Goal: Task Accomplishment & Management: Complete application form

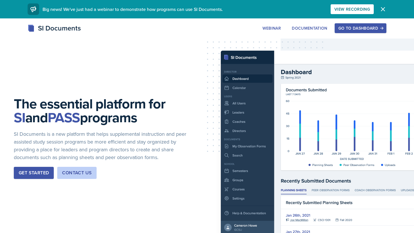
click at [351, 27] on div "Go to Dashboard" at bounding box center [360, 28] width 44 height 5
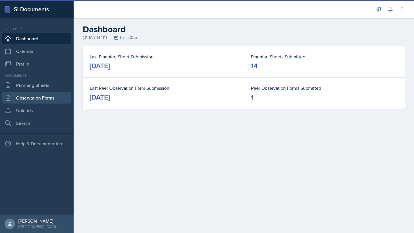
click at [51, 97] on link "Observation Forms" at bounding box center [36, 97] width 69 height 11
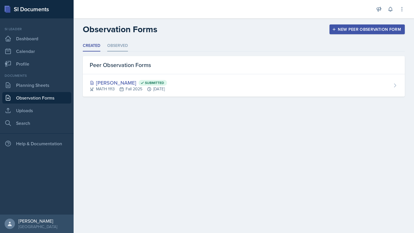
click at [120, 46] on li "Observed" at bounding box center [117, 45] width 21 height 11
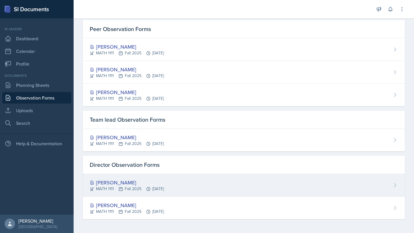
scroll to position [36, 0]
click at [108, 182] on div "[PERSON_NAME]" at bounding box center [127, 183] width 74 height 8
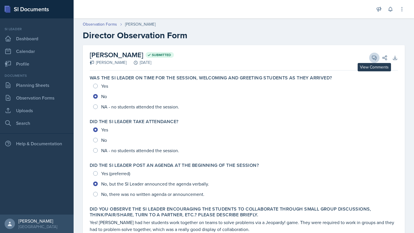
click at [375, 59] on icon at bounding box center [374, 58] width 6 height 6
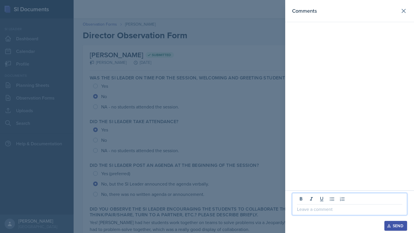
click at [325, 208] on p at bounding box center [349, 209] width 105 height 7
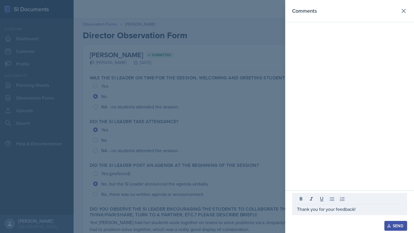
click at [222, 157] on div at bounding box center [207, 116] width 414 height 233
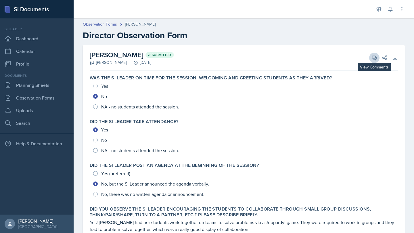
click at [376, 58] on icon at bounding box center [374, 58] width 6 height 6
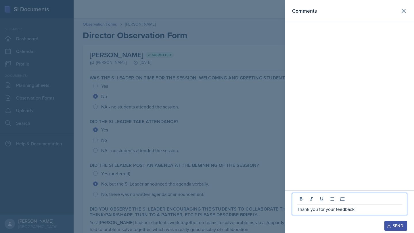
click at [365, 208] on p "Thank you for your feedback!" at bounding box center [349, 209] width 105 height 7
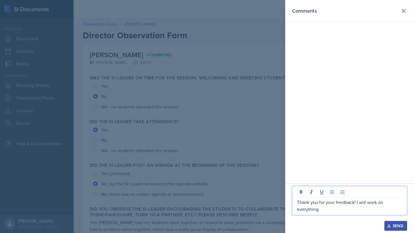
click at [400, 227] on div "Send" at bounding box center [395, 225] width 15 height 5
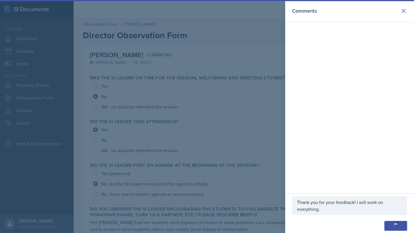
scroll to position [7, 0]
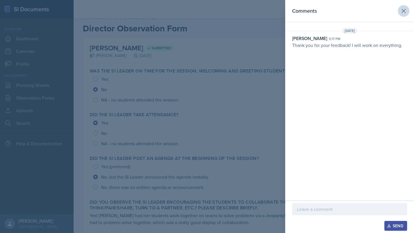
click at [406, 11] on icon at bounding box center [403, 10] width 7 height 7
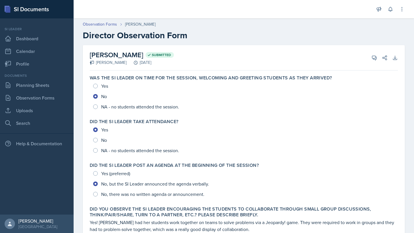
scroll to position [0, 0]
click at [114, 23] on link "Observation Forms" at bounding box center [100, 24] width 34 height 6
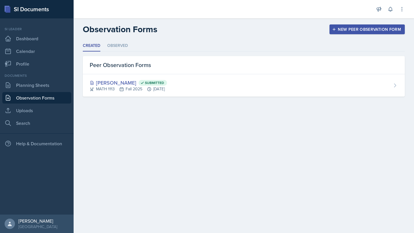
click at [35, 95] on link "Observation Forms" at bounding box center [36, 97] width 69 height 11
click at [37, 88] on link "Planning Sheets" at bounding box center [36, 84] width 69 height 11
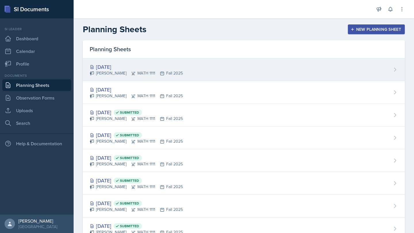
click at [107, 66] on div "[DATE]" at bounding box center [136, 67] width 93 height 8
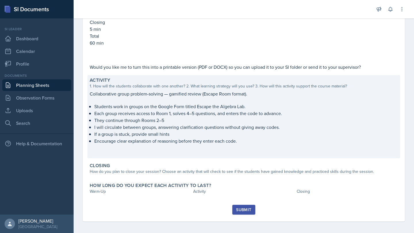
scroll to position [0, 0]
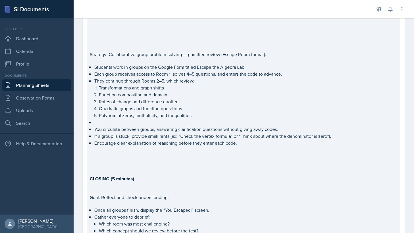
click at [231, 153] on p at bounding box center [244, 155] width 308 height 6
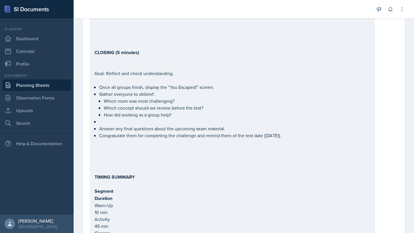
scroll to position [271, 0]
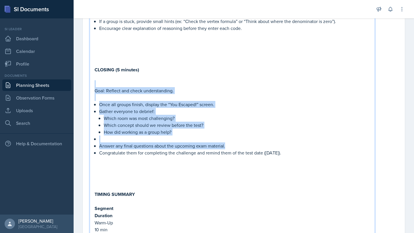
drag, startPoint x: 313, startPoint y: 143, endPoint x: 95, endPoint y: 86, distance: 226.0
click at [95, 86] on div "This is a major review for Test 2 Briefly introduce the Escape Room challenge a…" at bounding box center [232, 69] width 275 height 463
copy div "Goal: Reflect and check understanding. Once all groups finish, display the “You…"
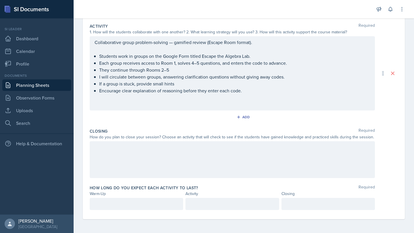
click at [106, 147] on div at bounding box center [232, 159] width 285 height 37
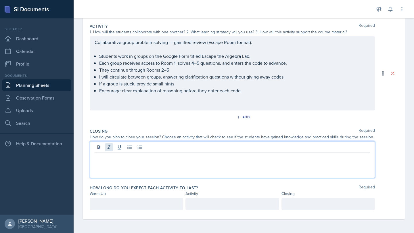
scroll to position [549, 0]
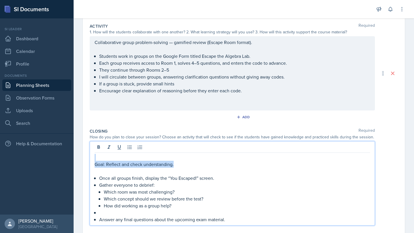
drag, startPoint x: 185, startPoint y: 165, endPoint x: 70, endPoint y: 158, distance: 116.1
click at [70, 158] on div "SI Documents Si leader Dashboard Calendar Profile Documents Planning Sheets Obs…" at bounding box center [207, 116] width 414 height 233
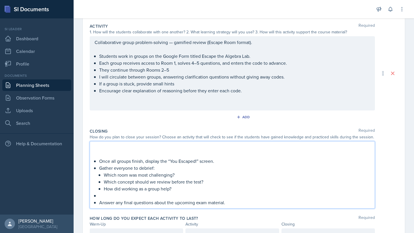
click at [100, 159] on p "Once all groups finish, display the “You Escaped!” screen." at bounding box center [234, 161] width 271 height 7
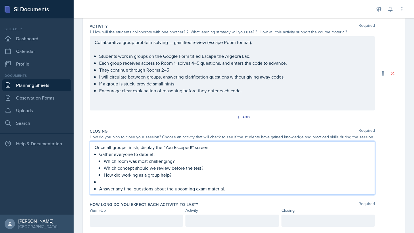
click at [142, 185] on p "Answer any final questions about the upcoming exam material." at bounding box center [234, 188] width 271 height 7
click at [96, 187] on div "Once all groups finish, display the “You Escaped!” screen. Gather everyone to d…" at bounding box center [232, 168] width 275 height 48
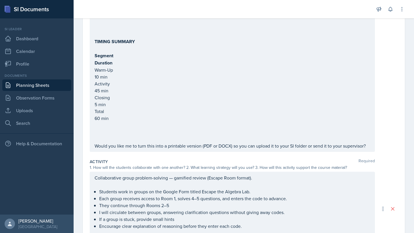
scroll to position [410, 0]
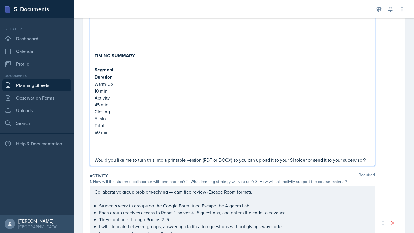
click at [157, 147] on p at bounding box center [232, 146] width 275 height 7
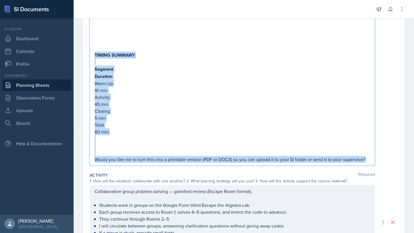
drag, startPoint x: 94, startPoint y: 55, endPoint x: 385, endPoint y: 166, distance: 310.8
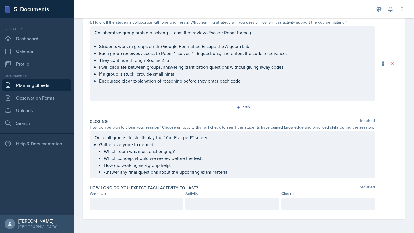
scroll to position [434, 0]
click at [247, 204] on div at bounding box center [231, 204] width 93 height 12
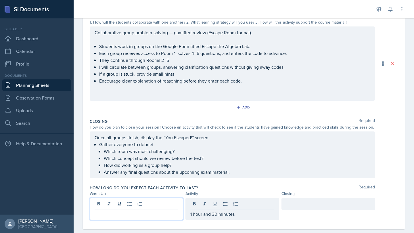
click at [115, 206] on div at bounding box center [136, 209] width 93 height 22
click at [315, 205] on div at bounding box center [327, 204] width 93 height 12
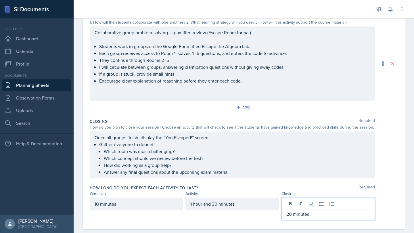
click at [313, 178] on div "Once all groups finish, display the “You Escaped!” screen. Gather everyone to d…" at bounding box center [232, 154] width 285 height 47
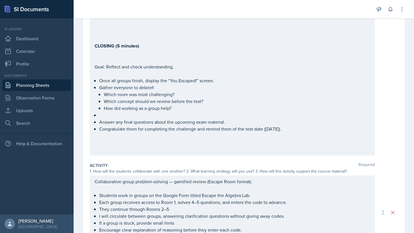
scroll to position [282, 0]
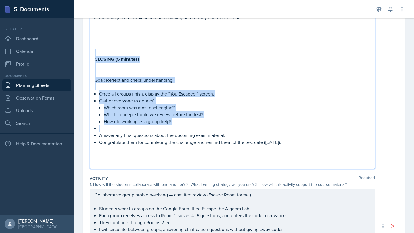
drag, startPoint x: 312, startPoint y: 129, endPoint x: 83, endPoint y: 55, distance: 240.6
click at [83, 54] on div "Date [DATE] [DATE] 28 29 30 1 2 3 4 5 6 7 8 9 10 11 12 13 14 15 16 17 18 19 20 …" at bounding box center [244, 77] width 322 height 628
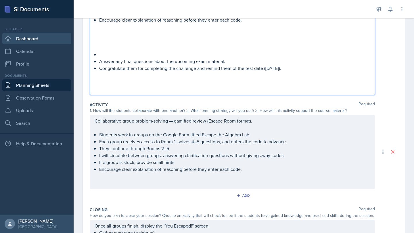
scroll to position [269, 0]
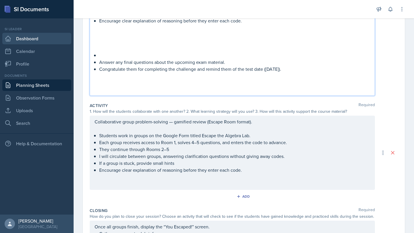
drag, startPoint x: 320, startPoint y: 57, endPoint x: 55, endPoint y: 36, distance: 265.6
click at [55, 37] on div "SI Documents Si leader Dashboard Calendar Profile Documents Planning Sheets Obs…" at bounding box center [207, 116] width 414 height 233
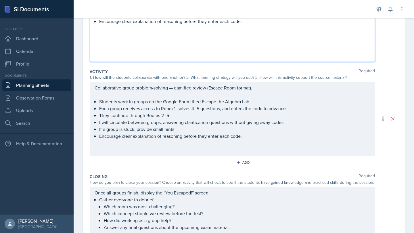
scroll to position [124, 0]
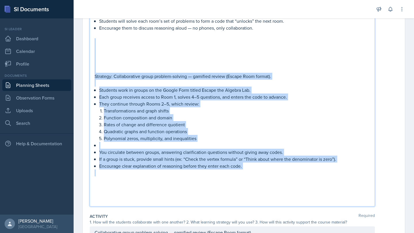
drag, startPoint x: 274, startPoint y: 176, endPoint x: 97, endPoint y: 43, distance: 221.6
click at [97, 43] on div "This is a major review for Test 2 Briefly introduce the Escape Room challenge a…" at bounding box center [232, 90] width 275 height 228
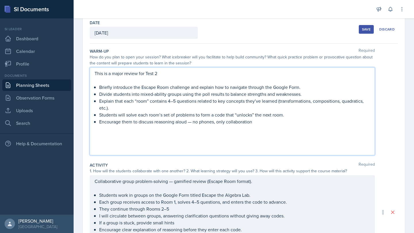
scroll to position [28, 0]
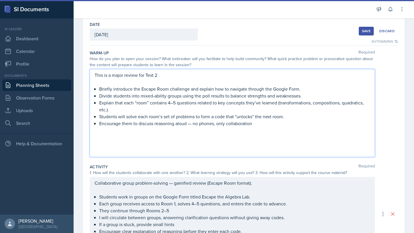
click at [141, 95] on p "Divide students into mixed-ability groups using the poll results to balance str…" at bounding box center [234, 95] width 271 height 7
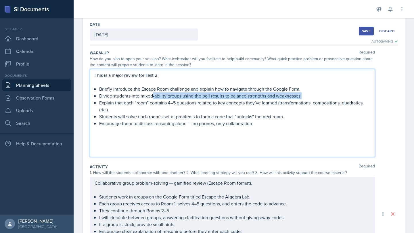
drag, startPoint x: 152, startPoint y: 96, endPoint x: 310, endPoint y: 94, distance: 157.8
click at [310, 94] on p "Divide students into mixed-ability groups using the poll results to balance str…" at bounding box center [234, 95] width 271 height 7
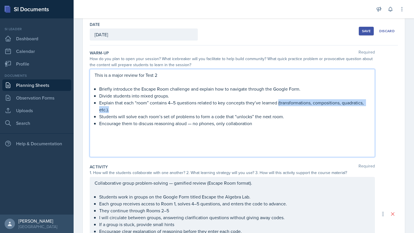
drag, startPoint x: 279, startPoint y: 103, endPoint x: 285, endPoint y: 110, distance: 8.5
click at [285, 110] on p "Explain that each “room” contains 4–5 questions related to key concepts they’ve…" at bounding box center [234, 106] width 271 height 14
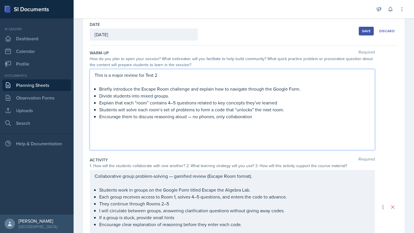
click at [280, 103] on p "Explain that each “room” contains 4–5 questions related to key concepts they’ve…" at bounding box center [234, 102] width 271 height 7
drag, startPoint x: 258, startPoint y: 117, endPoint x: 188, endPoint y: 116, distance: 69.6
click at [188, 116] on p "Encourage them to discuss reasoning aloud — no phones, only collaboration" at bounding box center [234, 116] width 271 height 7
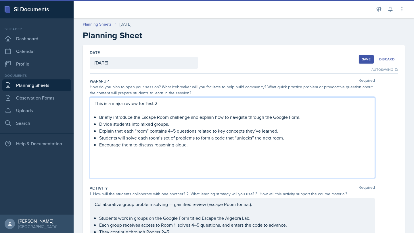
scroll to position [0, 0]
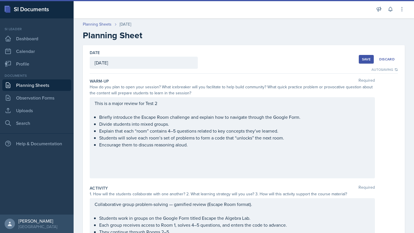
click at [365, 58] on div "Save" at bounding box center [366, 59] width 9 height 5
click at [366, 58] on div "Save" at bounding box center [366, 59] width 9 height 5
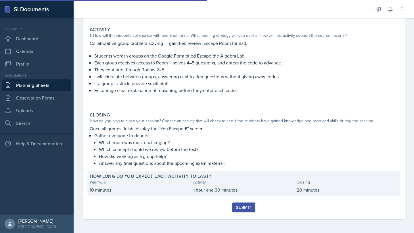
scroll to position [144, 0]
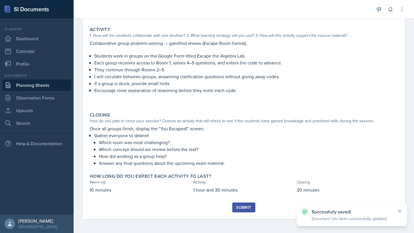
click at [241, 208] on div "Submit" at bounding box center [243, 207] width 15 height 5
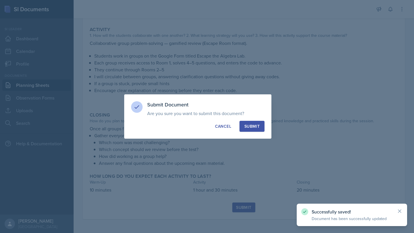
click at [257, 126] on div "Submit" at bounding box center [251, 126] width 15 height 6
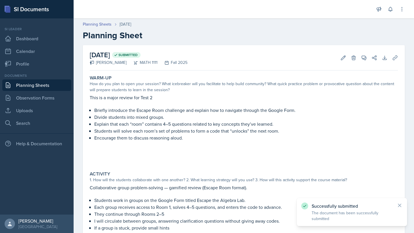
scroll to position [0, 0]
click at [104, 24] on link "Planning Sheets" at bounding box center [97, 24] width 29 height 6
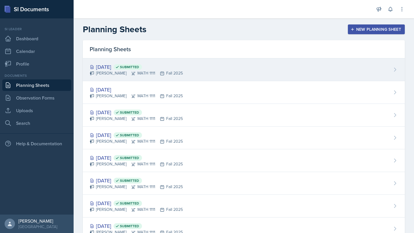
click at [113, 68] on div "[DATE] Submitted" at bounding box center [136, 67] width 93 height 8
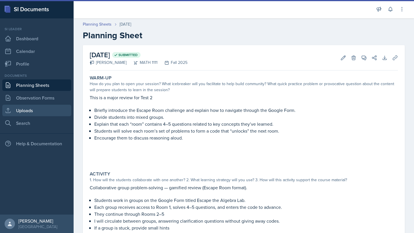
click at [34, 110] on link "Uploads" at bounding box center [36, 110] width 69 height 11
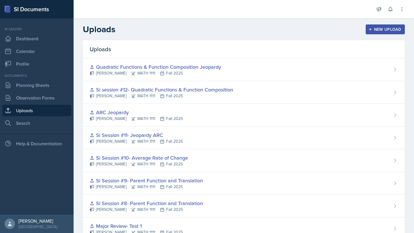
click at [385, 31] on div "New Upload" at bounding box center [385, 29] width 32 height 5
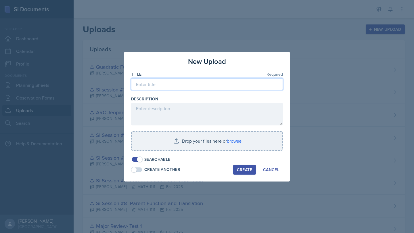
click at [212, 84] on input at bounding box center [207, 84] width 152 height 12
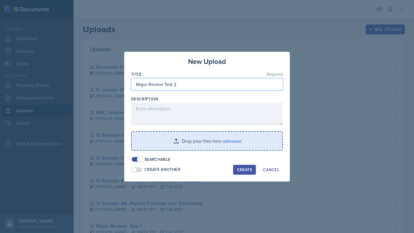
type input "Major Review Test 2"
click at [186, 142] on input "file" at bounding box center [207, 141] width 151 height 18
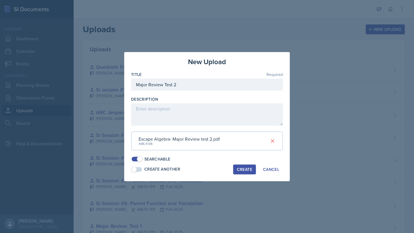
click at [247, 167] on div "Create" at bounding box center [244, 169] width 15 height 5
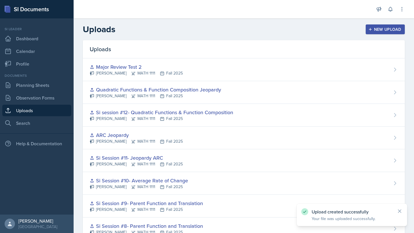
click at [394, 27] on div "New Upload" at bounding box center [385, 29] width 32 height 5
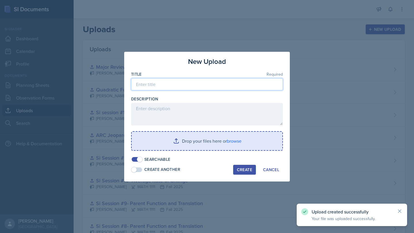
click at [221, 78] on input at bounding box center [207, 84] width 152 height 12
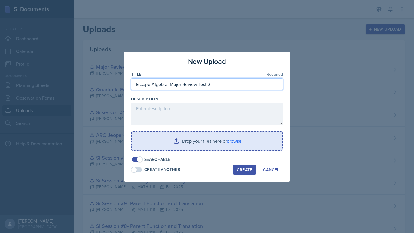
type input "Escape Algebra- Major Review Test 2"
click at [197, 142] on input "file" at bounding box center [207, 141] width 151 height 18
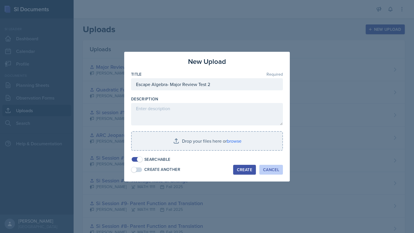
click at [273, 172] on div "Cancel" at bounding box center [271, 169] width 16 height 5
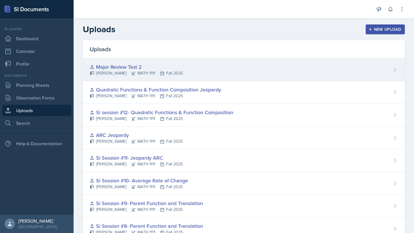
click at [185, 76] on div "Major Review Test 2 [PERSON_NAME] MATH 1111 Fall 2025" at bounding box center [244, 69] width 322 height 23
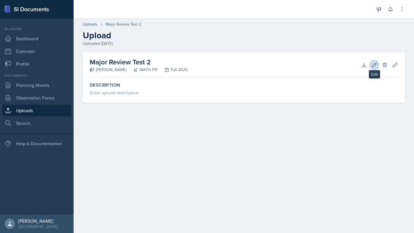
click at [374, 66] on icon at bounding box center [374, 65] width 6 height 6
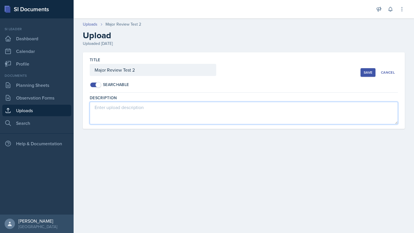
click at [141, 115] on textarea at bounding box center [244, 113] width 308 height 22
click at [115, 106] on textarea "Gamified Escape Room"" at bounding box center [244, 113] width 308 height 22
click at [149, 108] on textarea "Gamified "Escape Room"" at bounding box center [244, 113] width 308 height 22
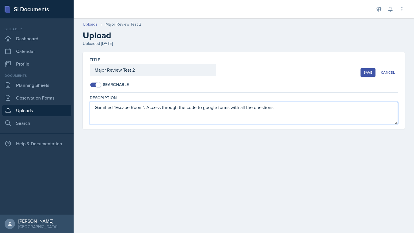
type textarea "Gamified "Escape Room". Access through the code to google forms with all the qu…"
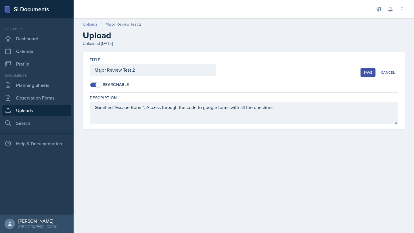
click at [368, 70] on div "Save" at bounding box center [368, 72] width 9 height 5
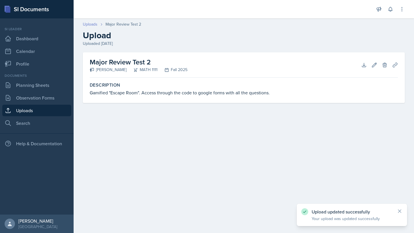
click at [91, 26] on link "Uploads" at bounding box center [90, 24] width 15 height 6
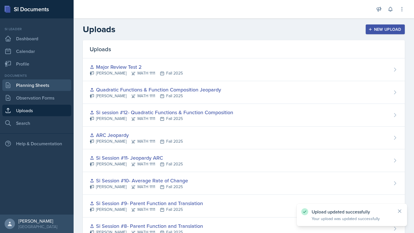
click at [25, 87] on link "Planning Sheets" at bounding box center [36, 84] width 69 height 11
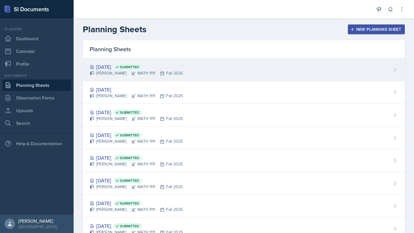
click at [359, 71] on div "[DATE] Submitted [PERSON_NAME] MATH 1111 Fall 2025" at bounding box center [244, 69] width 322 height 23
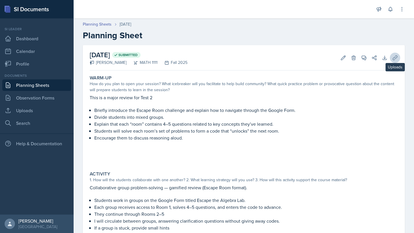
click at [398, 59] on button "Uploads" at bounding box center [395, 58] width 10 height 10
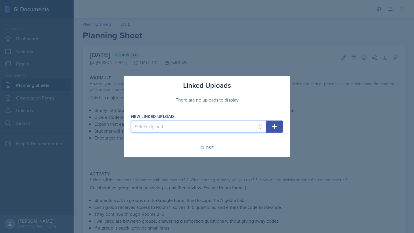
select select "e66b97a9-5197-4a50-a08f-641e4f605295"
click at [279, 126] on button "button" at bounding box center [274, 126] width 17 height 12
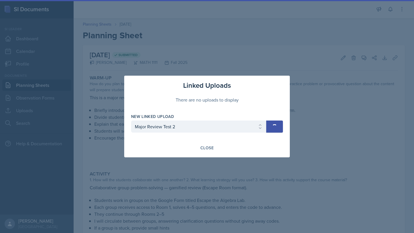
select select
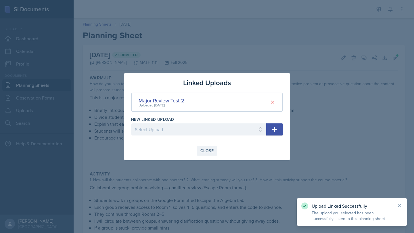
click at [205, 152] on div "Close" at bounding box center [206, 150] width 13 height 5
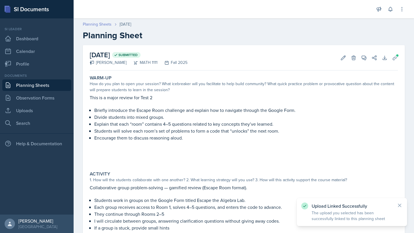
click at [97, 24] on link "Planning Sheets" at bounding box center [97, 24] width 29 height 6
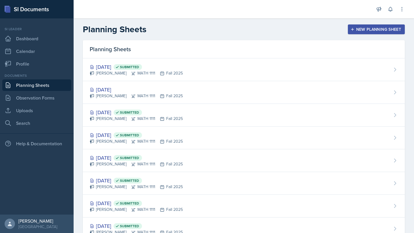
click at [243, 91] on div "[DATE] [PERSON_NAME] MATH 1111 Fall 2025" at bounding box center [244, 92] width 322 height 23
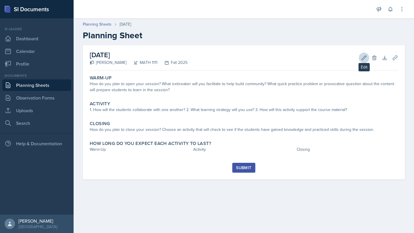
click at [363, 60] on icon at bounding box center [364, 57] width 4 height 4
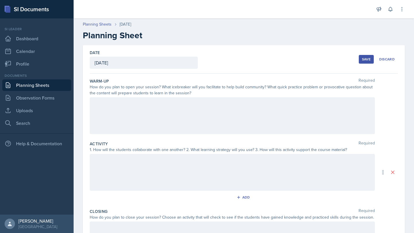
click at [182, 62] on div "[DATE]" at bounding box center [144, 63] width 108 height 12
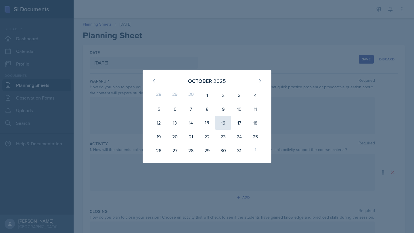
click at [224, 118] on div "16" at bounding box center [223, 123] width 16 height 14
type input "[DATE]"
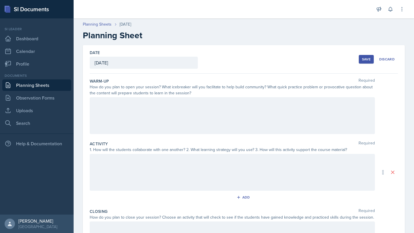
click at [223, 100] on div at bounding box center [232, 115] width 285 height 37
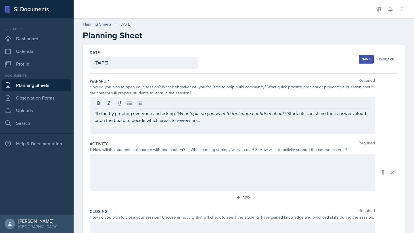
click at [120, 164] on div at bounding box center [232, 172] width 285 height 37
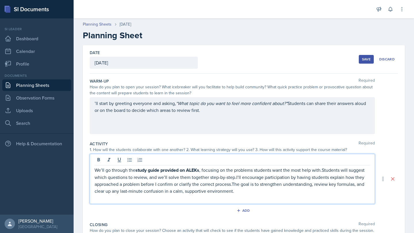
click at [183, 174] on p "We’ll go through the study guide provided on ALEKs , focusing on the problems s…" at bounding box center [232, 180] width 275 height 28
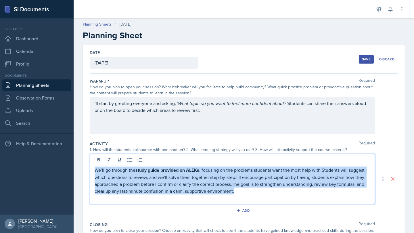
click at [183, 174] on p "We’ll go through the study guide provided on ALEKs , focusing on the problems s…" at bounding box center [232, 180] width 275 height 28
click at [96, 156] on button at bounding box center [99, 160] width 8 height 8
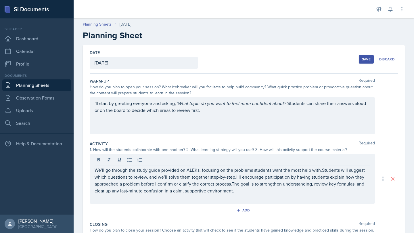
click at [144, 216] on div "Add" at bounding box center [244, 211] width 308 height 11
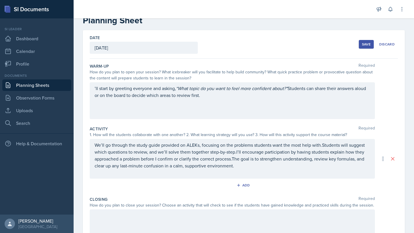
scroll to position [24, 0]
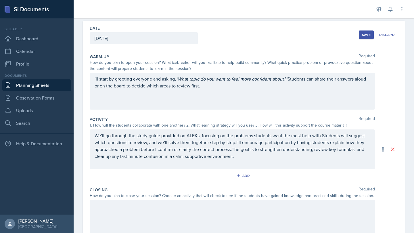
click at [144, 202] on div at bounding box center [232, 218] width 285 height 37
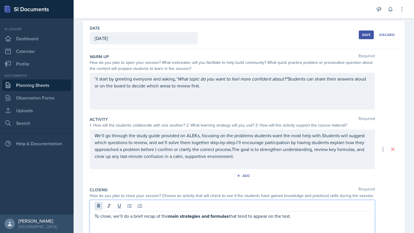
click at [98, 204] on icon at bounding box center [98, 205] width 3 height 3
click at [110, 216] on p "To close, we’ll do a brief recap of the main strategies and formulas that tend …" at bounding box center [232, 215] width 275 height 7
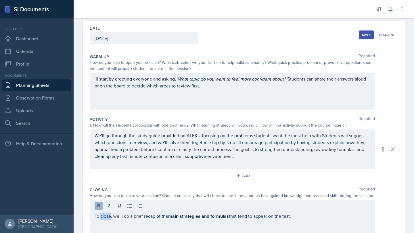
click at [96, 203] on button at bounding box center [99, 206] width 8 height 8
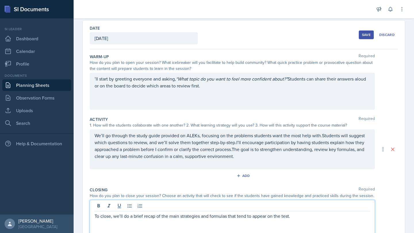
click at [202, 222] on p at bounding box center [232, 222] width 275 height 7
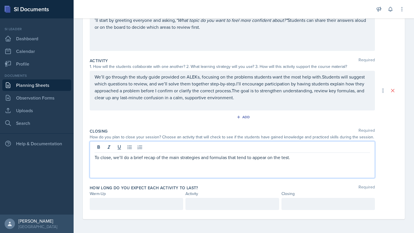
scroll to position [83, 0]
click at [162, 205] on div at bounding box center [136, 204] width 93 height 12
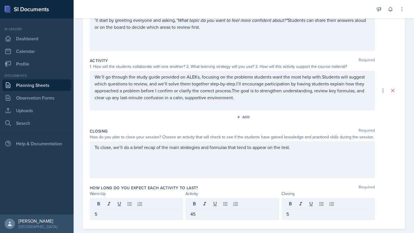
click at [162, 229] on div "Date [DATE] [DATE] 28 29 30 1 2 3 4 5 6 7 8 9 10 11 12 13 14 15 16 17 18 19 20 …" at bounding box center [244, 102] width 340 height 281
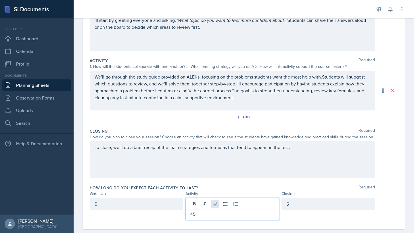
click at [213, 202] on div "45" at bounding box center [231, 209] width 93 height 22
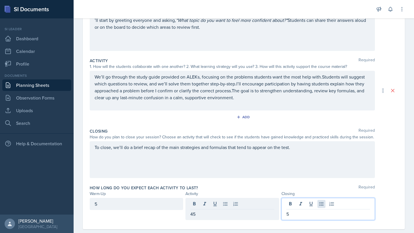
click at [322, 203] on div "5" at bounding box center [327, 209] width 93 height 22
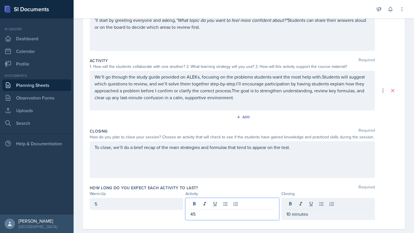
click at [252, 204] on div "45" at bounding box center [231, 209] width 93 height 22
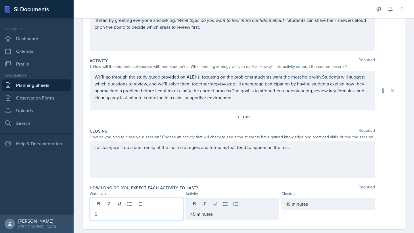
click at [157, 205] on div "5" at bounding box center [136, 209] width 93 height 22
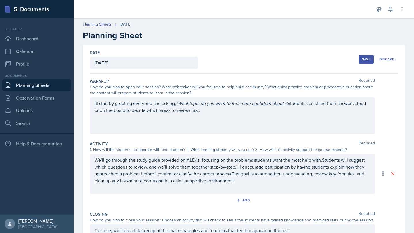
scroll to position [0, 0]
click at [369, 60] on div "Save" at bounding box center [366, 59] width 9 height 5
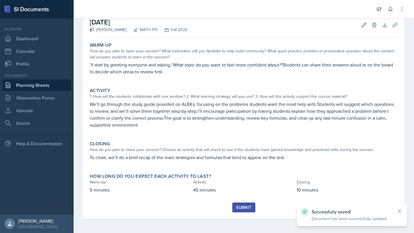
scroll to position [33, 0]
click at [245, 208] on div "Submit" at bounding box center [243, 207] width 15 height 5
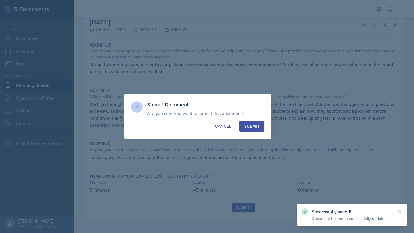
click at [252, 128] on div "Submit" at bounding box center [251, 126] width 15 height 6
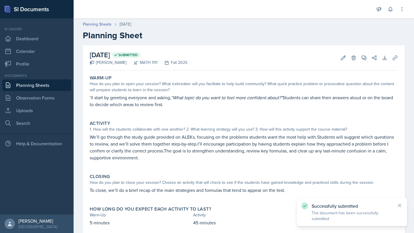
scroll to position [0, 0]
